Goal: Book appointment/travel/reservation

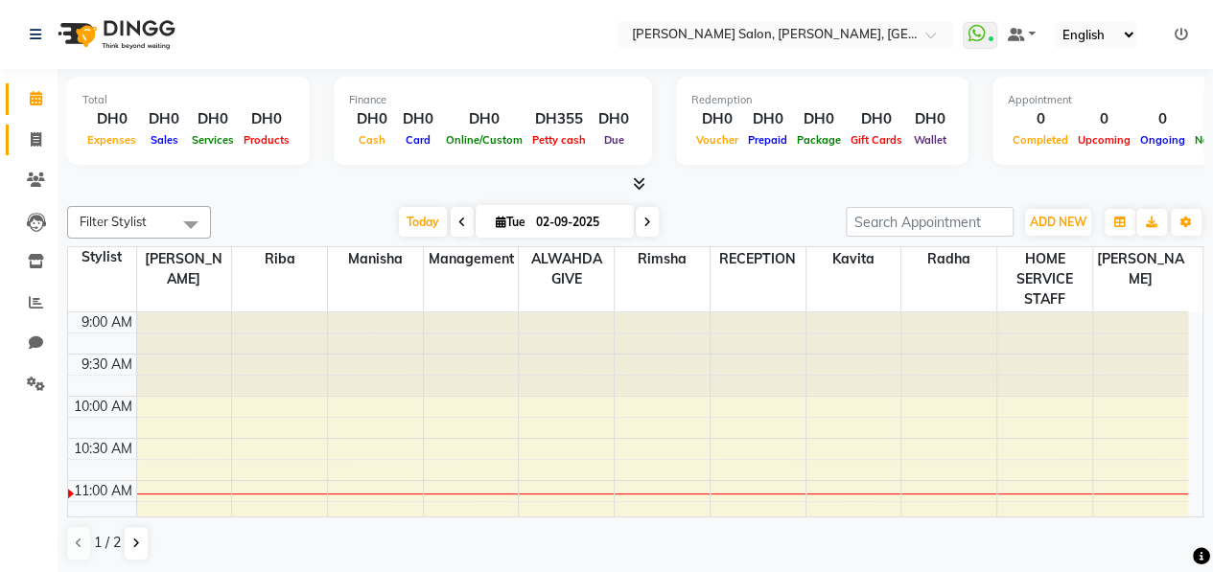
scroll to position [167, 0]
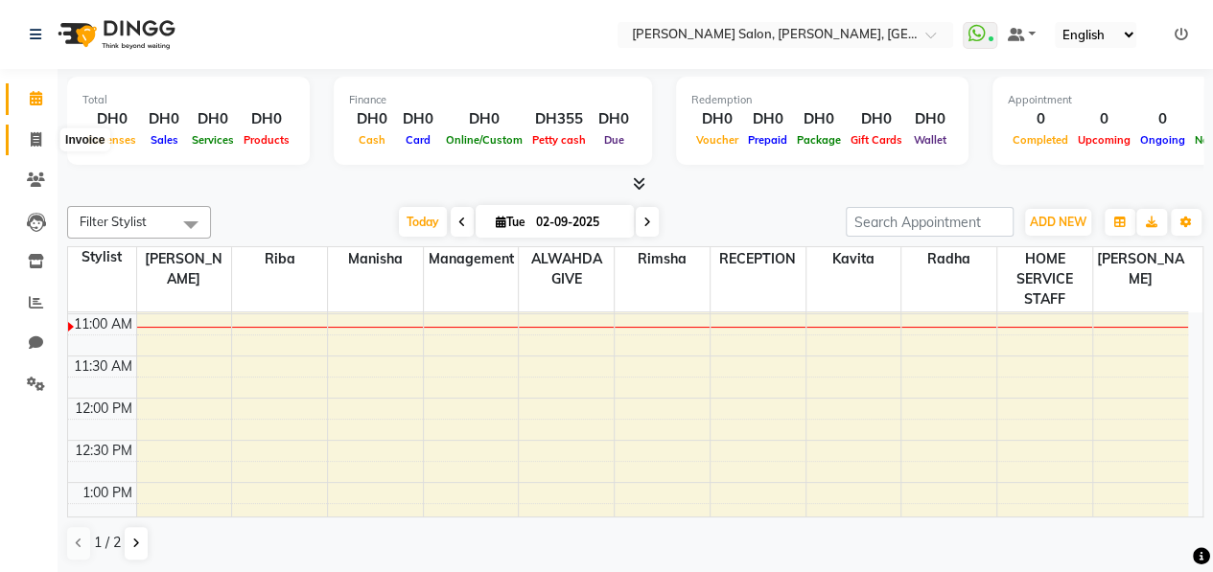
click at [35, 138] on icon at bounding box center [36, 139] width 11 height 14
select select "service"
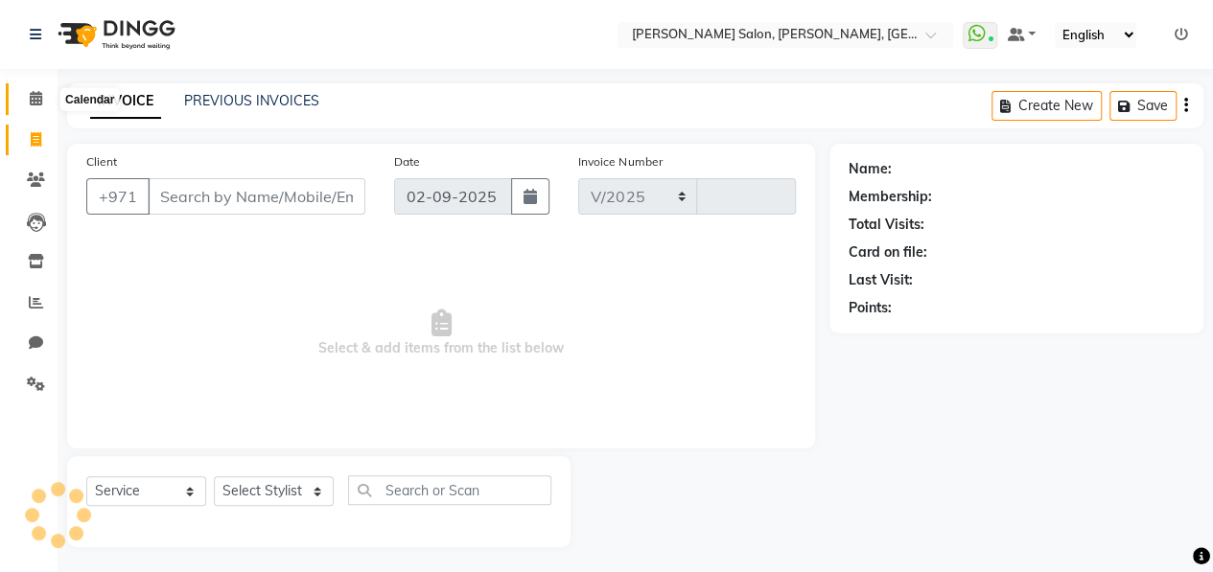
select select "3934"
type input "0904"
click at [35, 105] on icon at bounding box center [36, 98] width 12 height 14
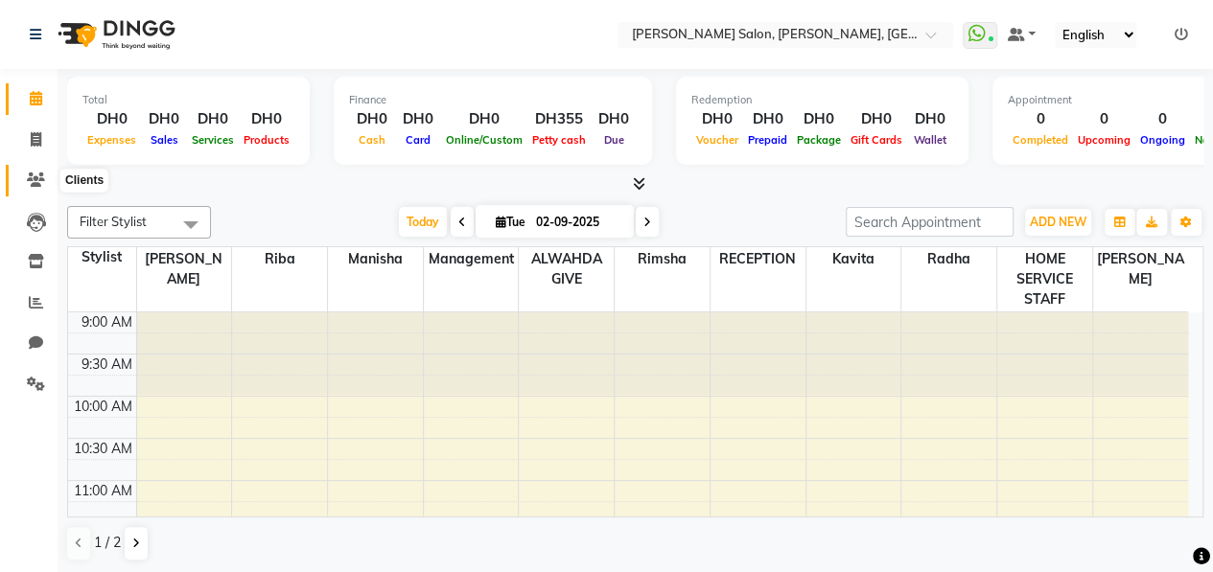
click at [30, 180] on icon at bounding box center [36, 180] width 18 height 14
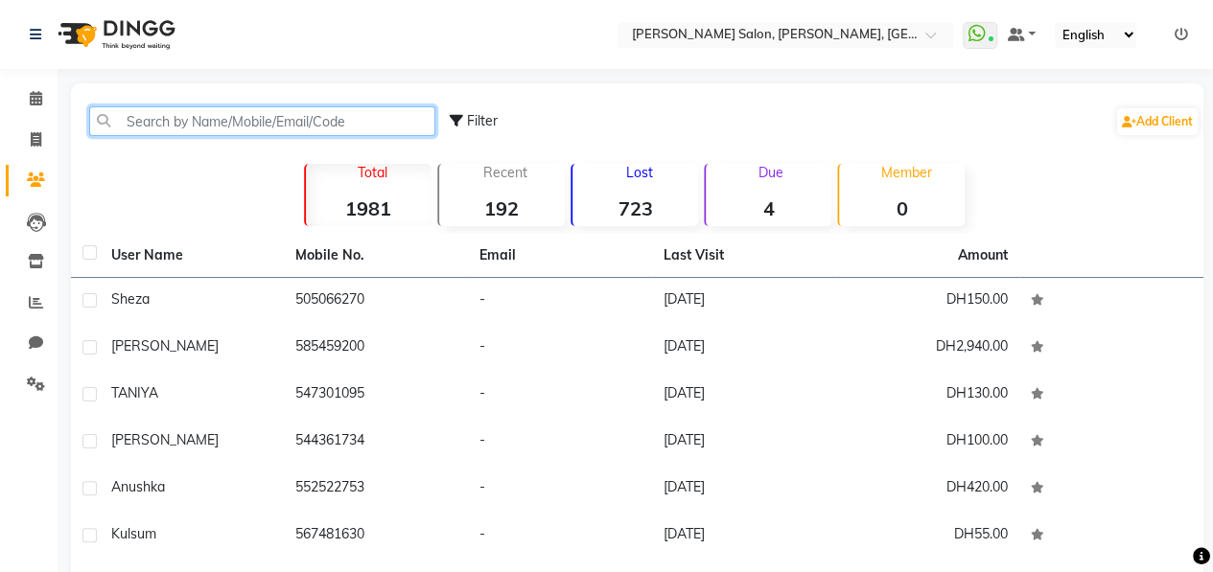
click at [219, 118] on input "text" at bounding box center [262, 121] width 346 height 30
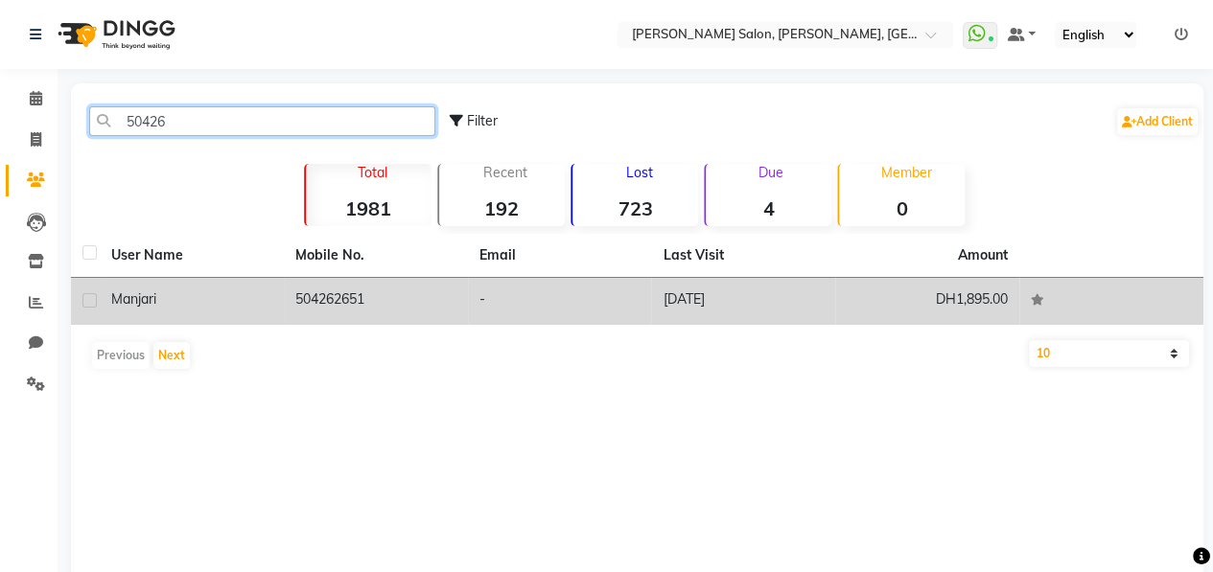
type input "50426"
click at [249, 307] on div "Manjari" at bounding box center [191, 300] width 161 height 20
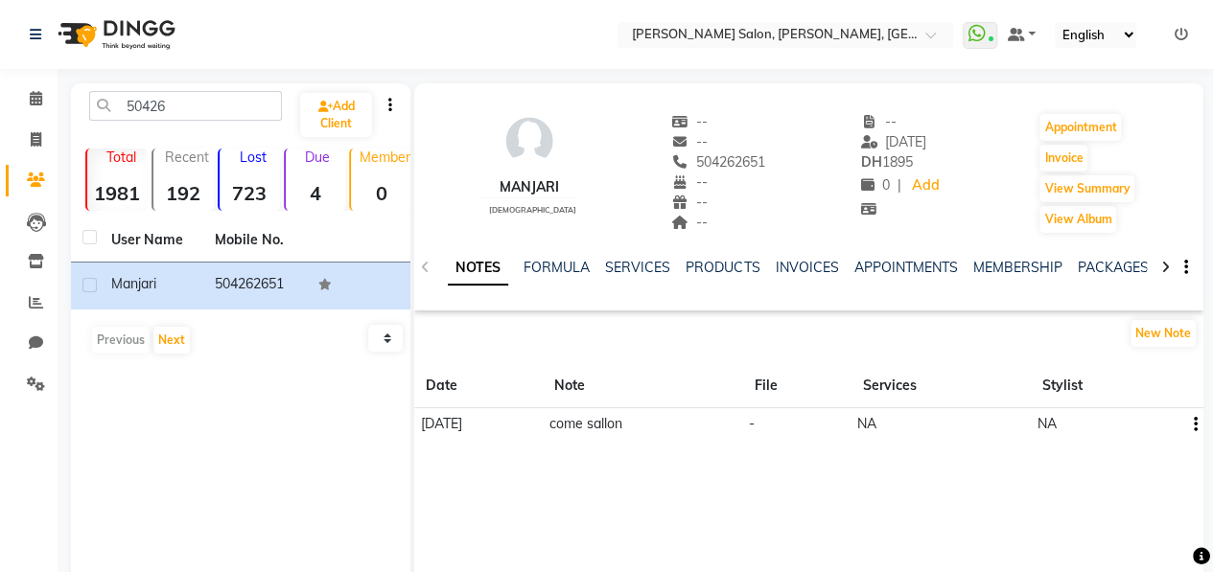
click at [1107, 257] on div "NOTES FORMULA SERVICES PRODUCTS INVOICES APPOINTMENTS MEMBERSHIP PACKAGES VOUCH…" at bounding box center [808, 268] width 789 height 66
click at [1105, 263] on link "PACKAGES" at bounding box center [1112, 267] width 71 height 17
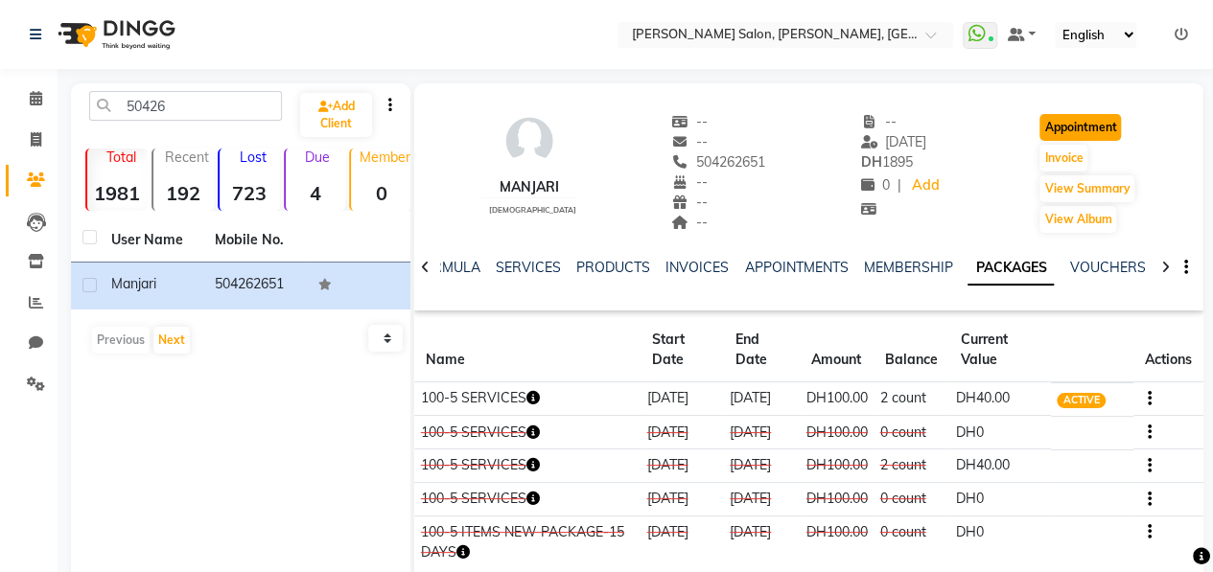
click at [1075, 122] on button "Appointment" at bounding box center [1080, 127] width 82 height 27
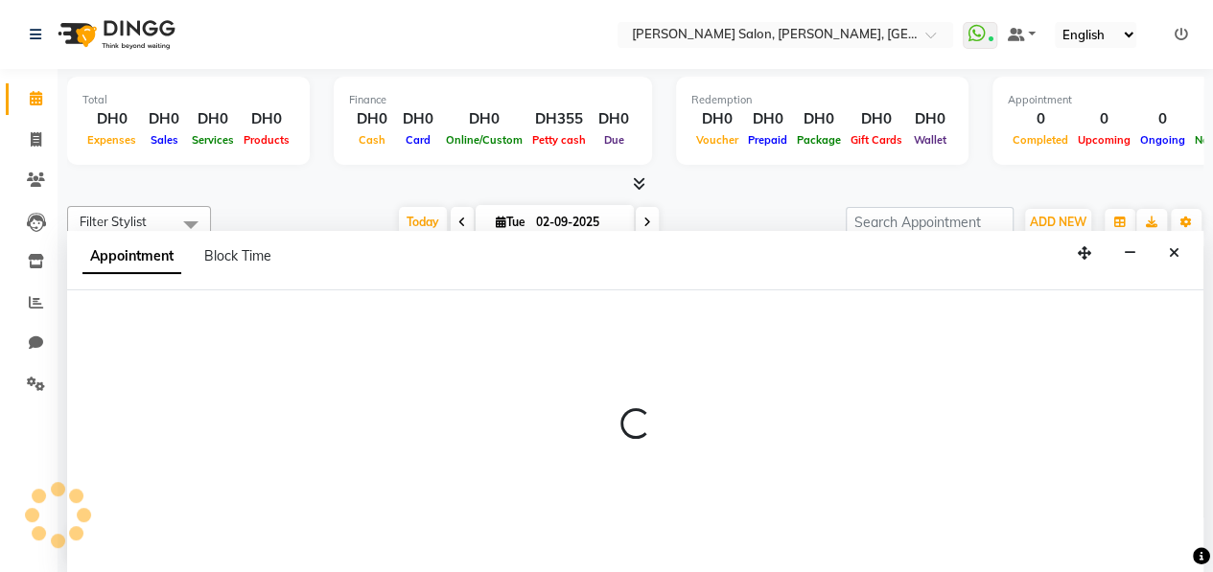
select select "600"
select select "tentative"
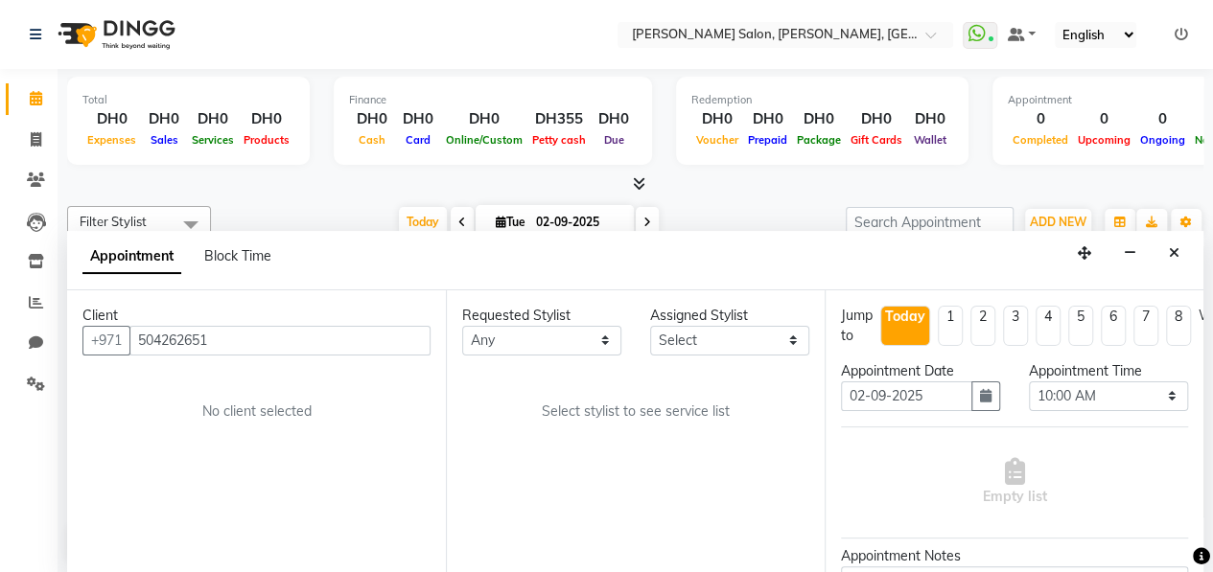
scroll to position [167, 0]
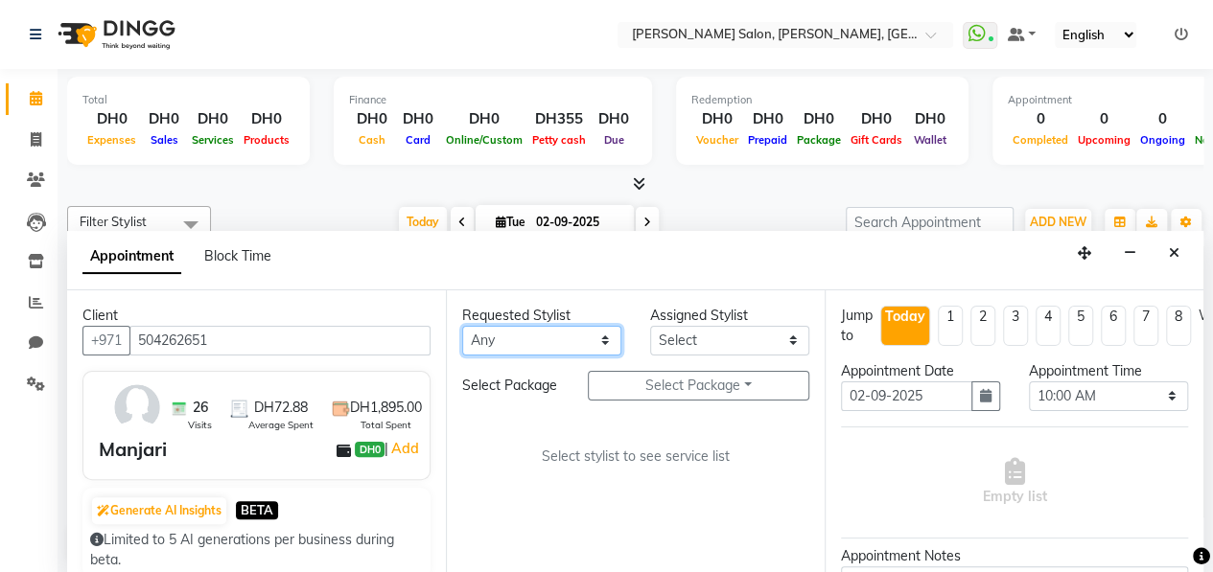
click at [494, 340] on select "Any ALWAHDA GIVE HOME SERVICE STAFF [PERSON_NAME] [PERSON_NAME] Management [PER…" at bounding box center [541, 341] width 159 height 30
select select "76470"
click at [462, 326] on select "Any ALWAHDA GIVE HOME SERVICE STAFF [PERSON_NAME] [PERSON_NAME] Management [PER…" at bounding box center [541, 341] width 159 height 30
select select "76470"
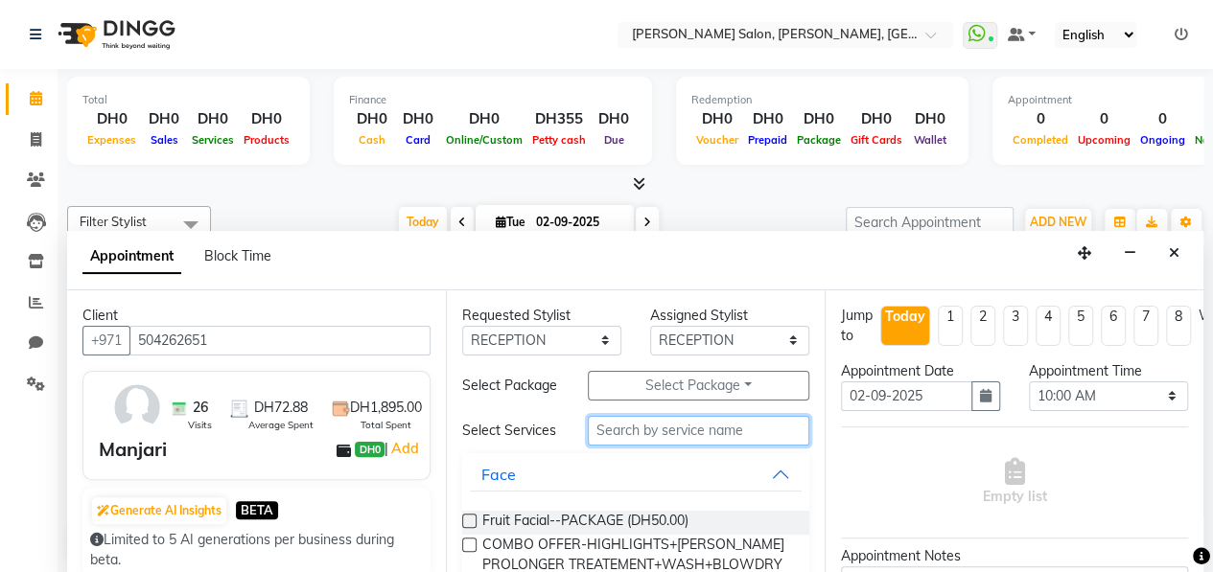
click at [681, 446] on input "text" at bounding box center [699, 431] width 222 height 30
type input "o"
type input "packa"
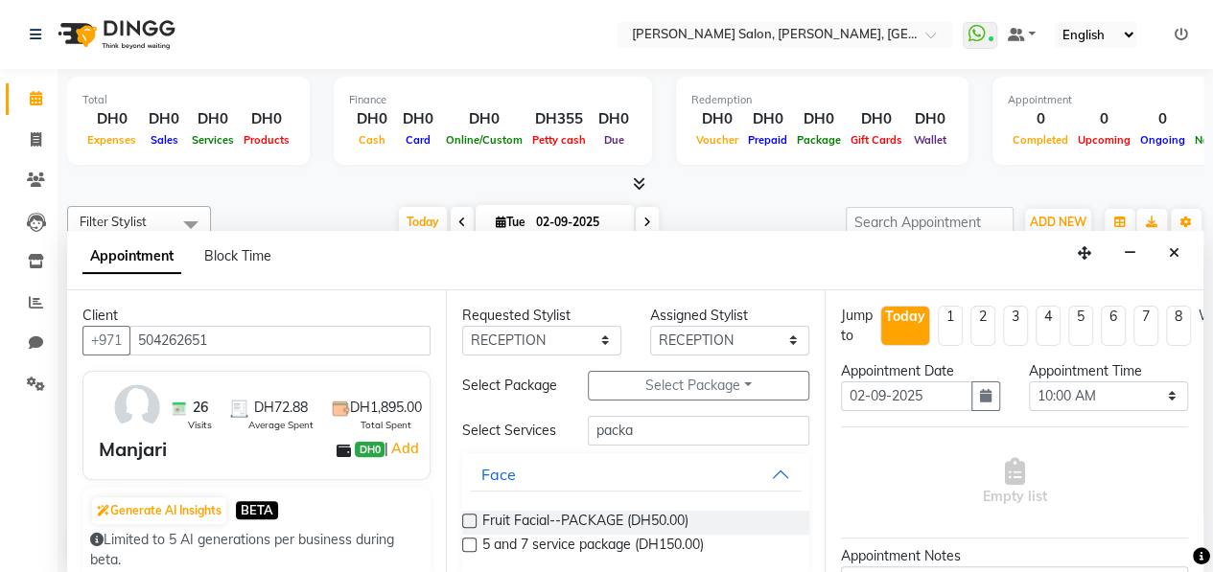
click at [468, 552] on label at bounding box center [469, 545] width 14 height 14
click at [468, 553] on input "checkbox" at bounding box center [468, 547] width 12 height 12
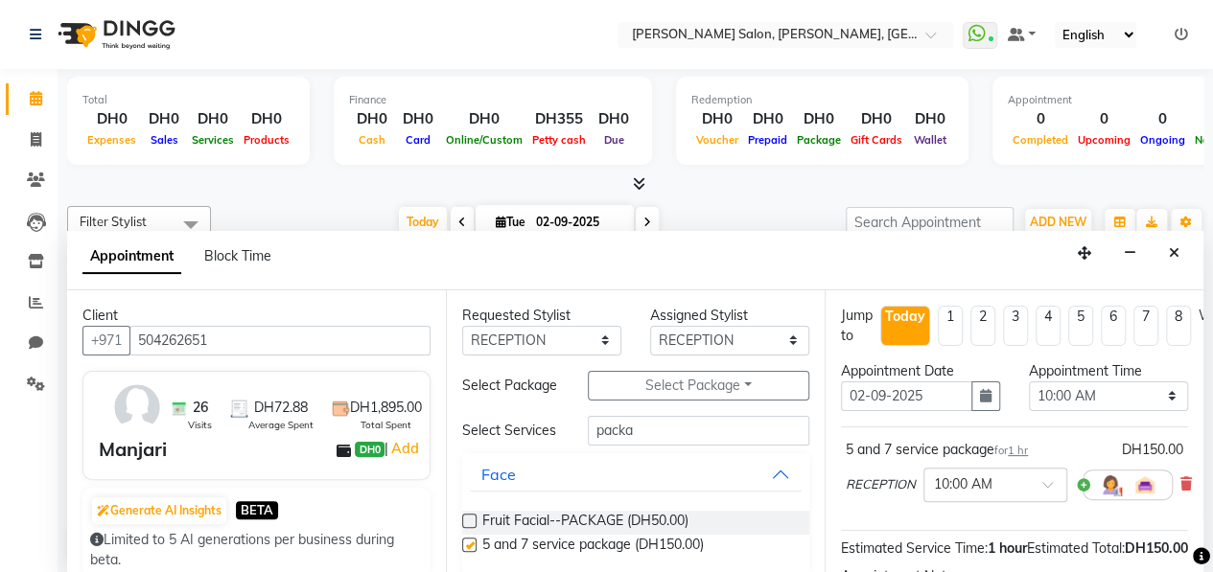
checkbox input "false"
click at [1125, 400] on select "Select 10:00 AM 10:15 AM 10:30 AM 10:45 AM 11:00 AM 11:15 AM 11:30 AM 11:45 AM …" at bounding box center [1108, 397] width 159 height 30
select select "960"
click at [1029, 382] on select "Select 10:00 AM 10:15 AM 10:30 AM 10:45 AM 11:00 AM 11:15 AM 11:30 AM 11:45 AM …" at bounding box center [1108, 397] width 159 height 30
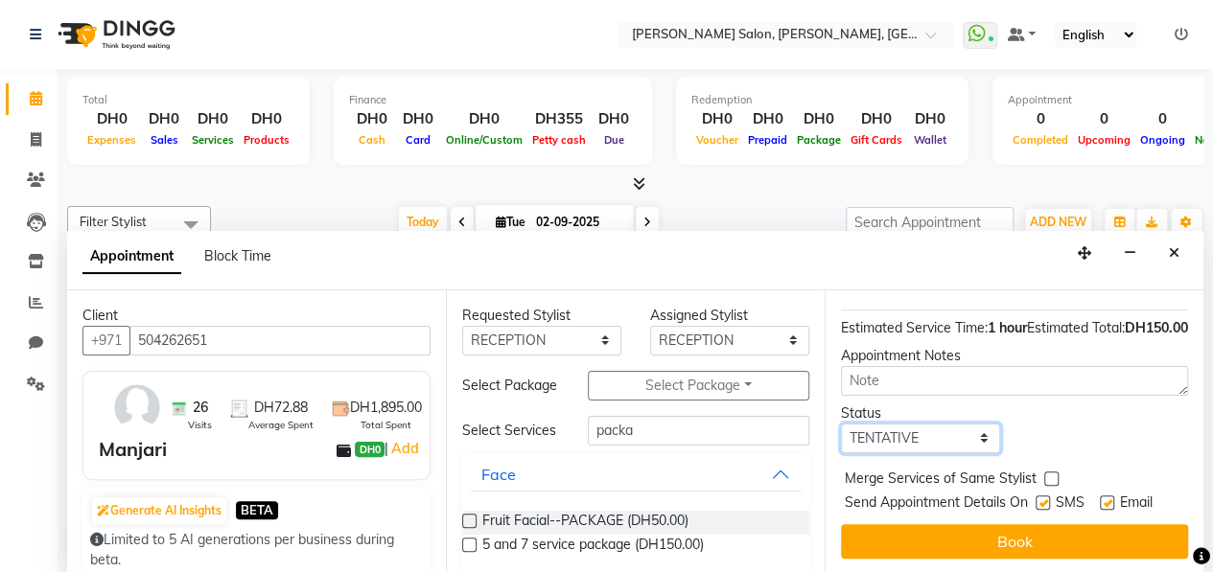
click at [934, 452] on select "Select TENTATIVE CONFIRM CHECK-IN UPCOMING" at bounding box center [920, 439] width 159 height 30
select select "upcoming"
click at [841, 425] on select "Select TENTATIVE CONFIRM CHECK-IN UPCOMING" at bounding box center [920, 439] width 159 height 30
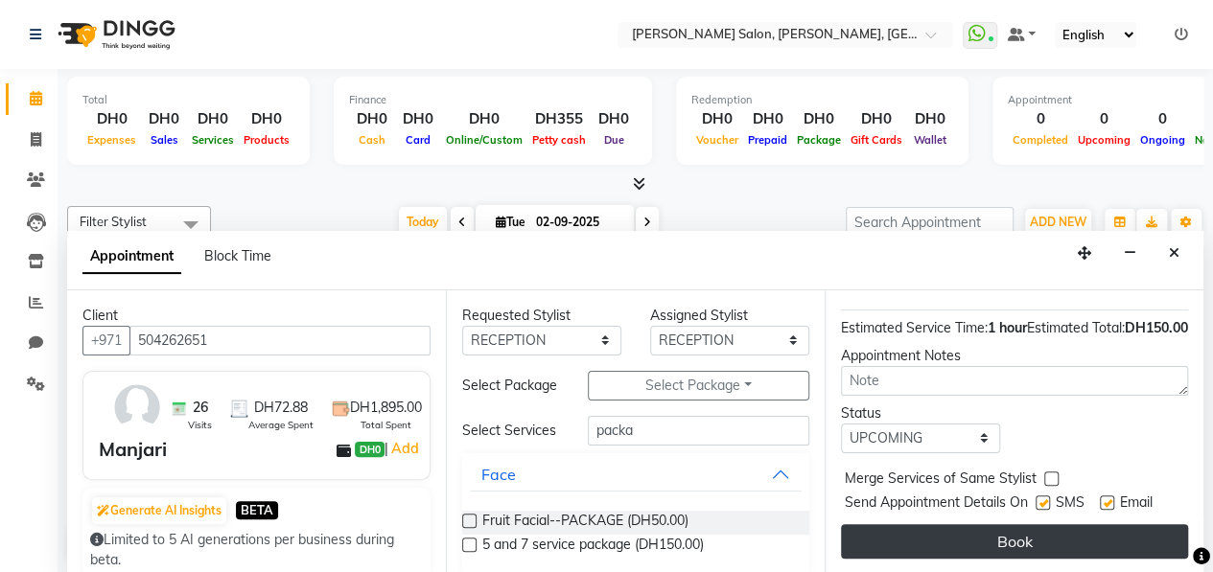
click at [950, 543] on button "Book" at bounding box center [1014, 542] width 347 height 35
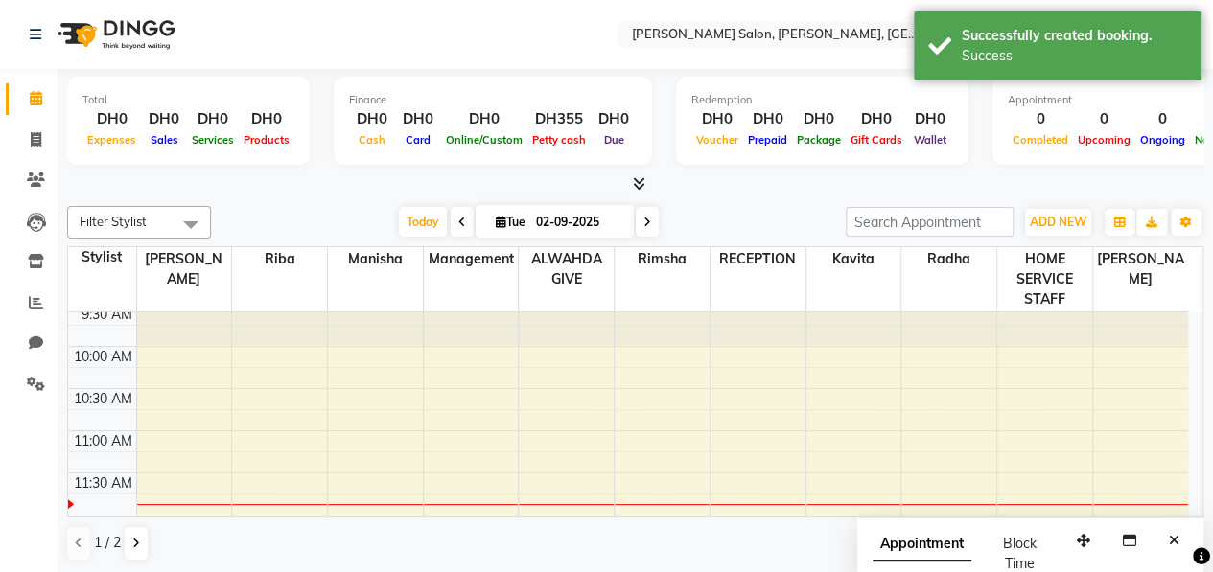
scroll to position [39, 0]
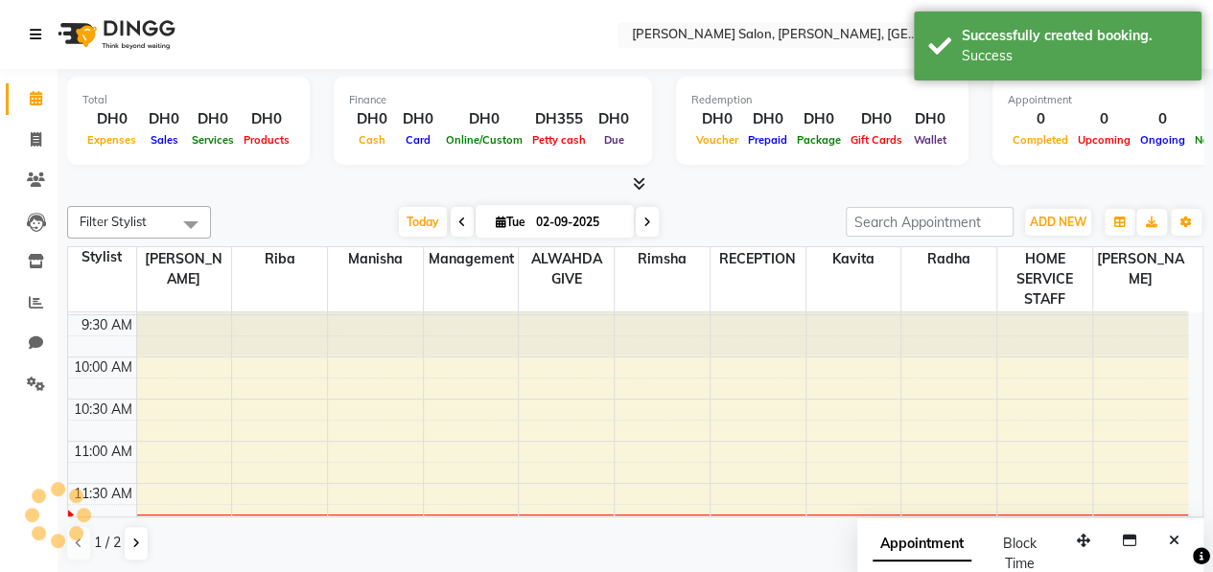
click at [36, 32] on icon at bounding box center [36, 34] width 12 height 13
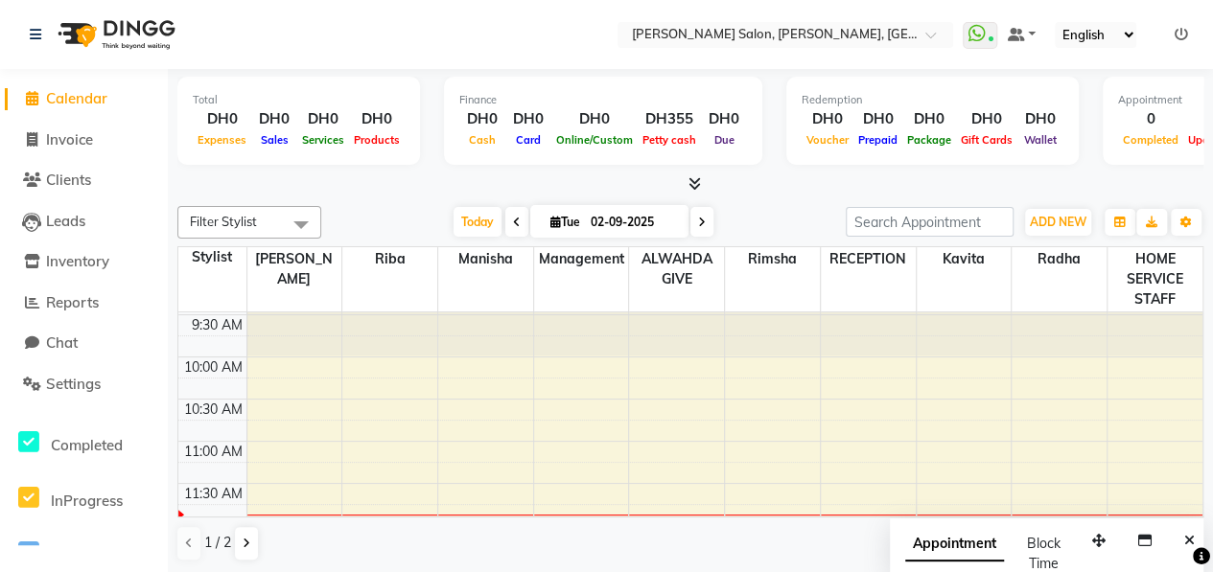
click at [38, 101] on span at bounding box center [31, 99] width 29 height 22
click at [35, 41] on icon at bounding box center [36, 34] width 12 height 13
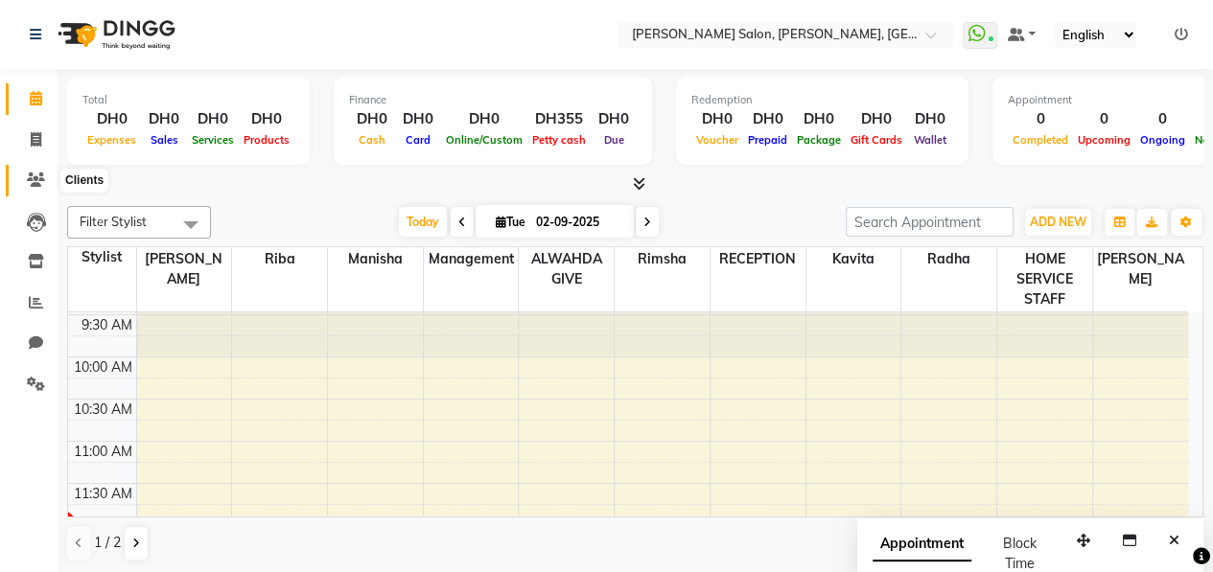
click at [36, 176] on icon at bounding box center [36, 180] width 18 height 14
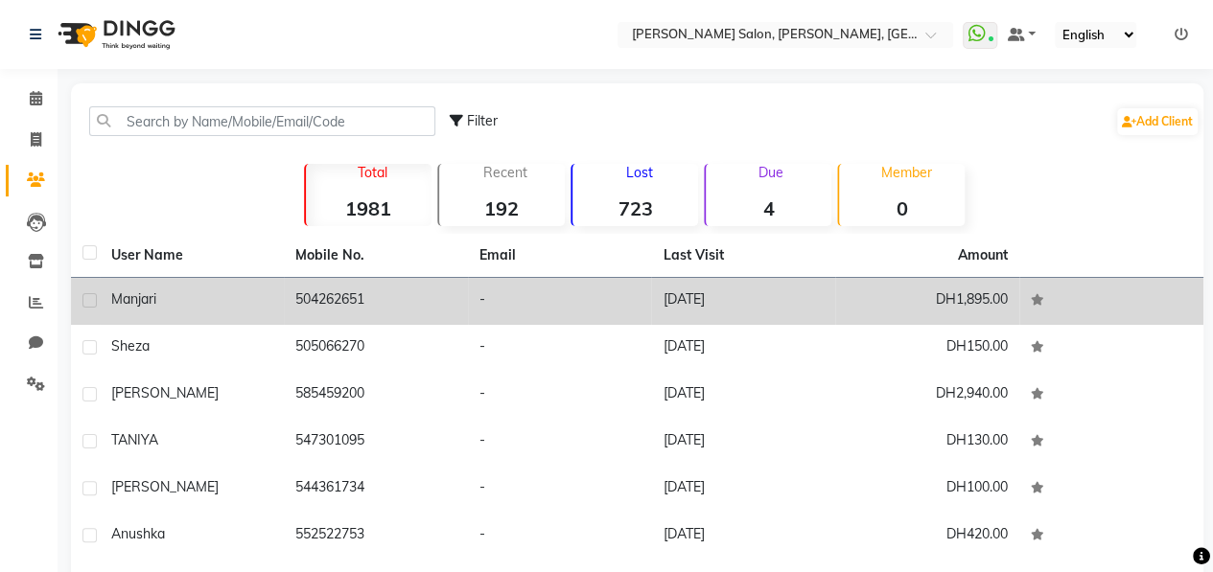
click at [218, 304] on div "Manjari" at bounding box center [191, 300] width 161 height 20
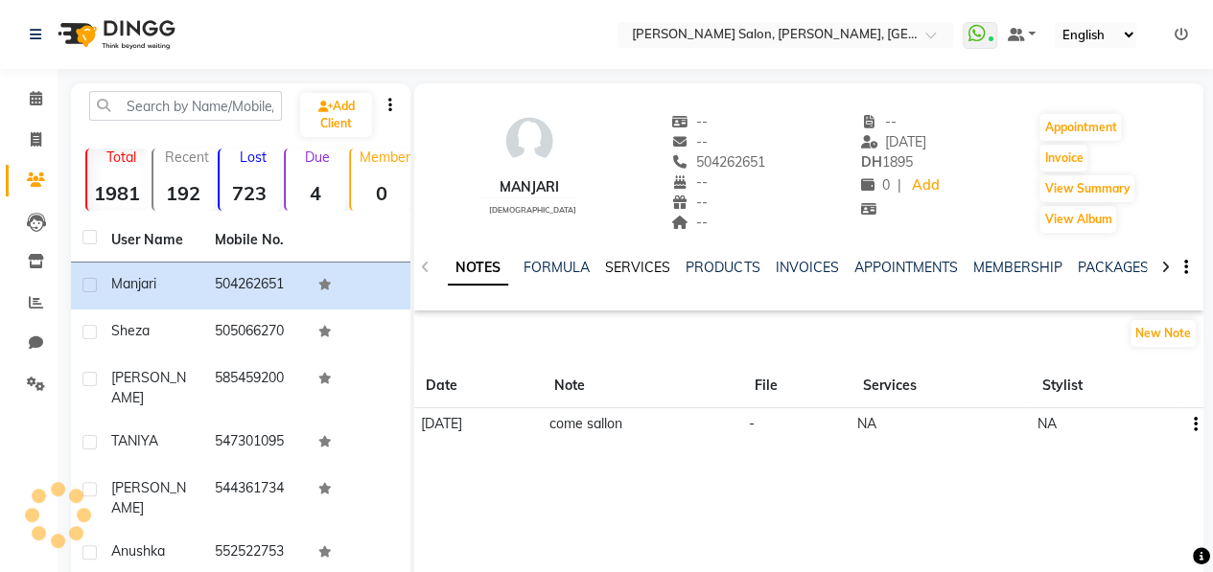
click at [623, 263] on link "SERVICES" at bounding box center [637, 267] width 65 height 17
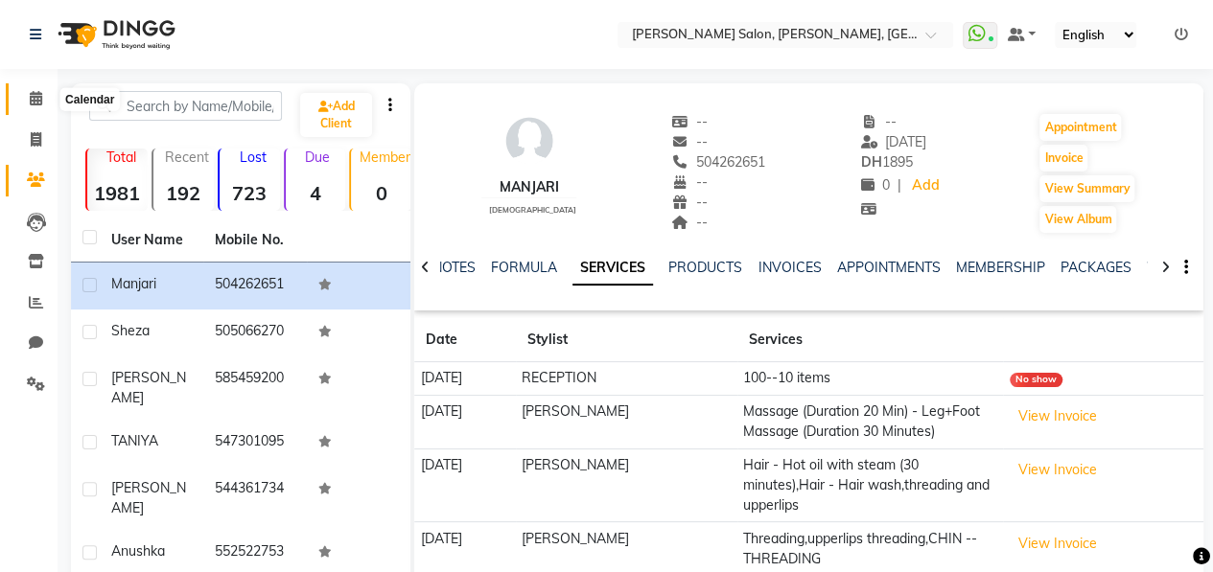
click at [37, 99] on icon at bounding box center [36, 98] width 12 height 14
